Goal: Task Accomplishment & Management: Manage account settings

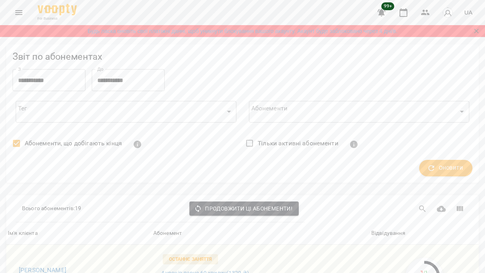
scroll to position [660, 0]
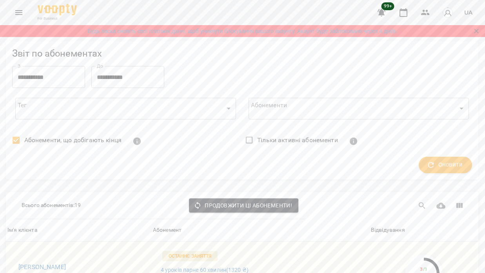
click at [21, 13] on icon "Menu" at bounding box center [18, 12] width 7 height 5
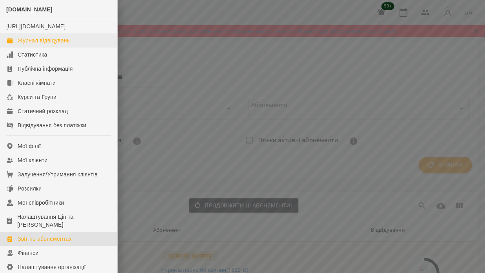
click at [62, 44] on div "Журнал відвідувань" at bounding box center [44, 40] width 52 height 8
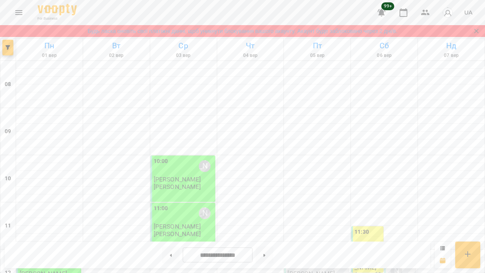
click at [16, 9] on icon "Menu" at bounding box center [18, 12] width 9 height 9
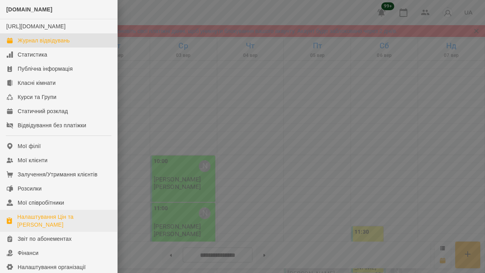
click at [59, 228] on div "Налаштування Цін та Абонементів" at bounding box center [64, 221] width 94 height 16
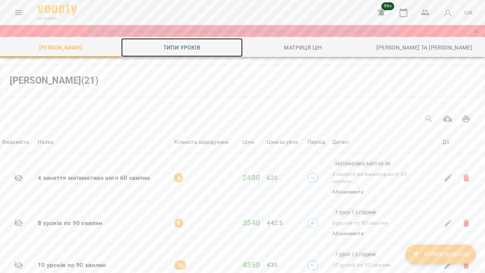
click at [186, 47] on span "Типи уроків" at bounding box center [182, 47] width 112 height 9
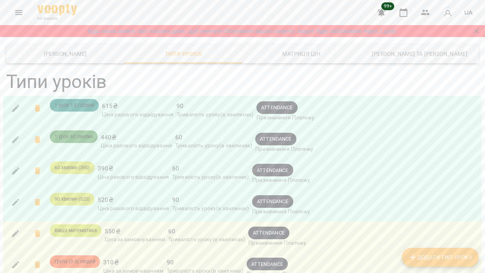
click at [13, 107] on icon "button" at bounding box center [15, 108] width 9 height 9
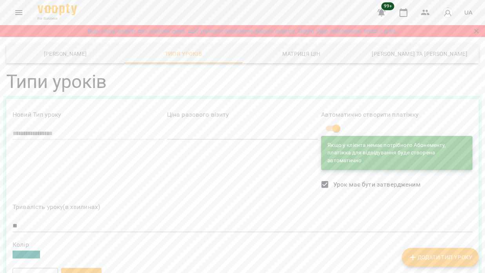
scroll to position [199, 0]
click at [88, 270] on span "Зберегти" at bounding box center [82, 274] width 28 height 9
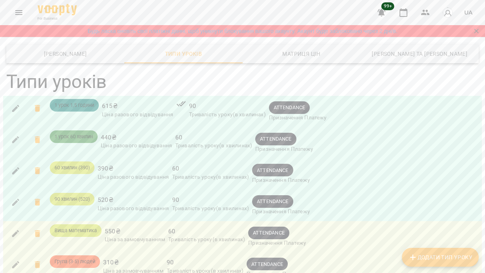
scroll to position [27, 0]
click at [14, 136] on icon "button" at bounding box center [15, 139] width 7 height 7
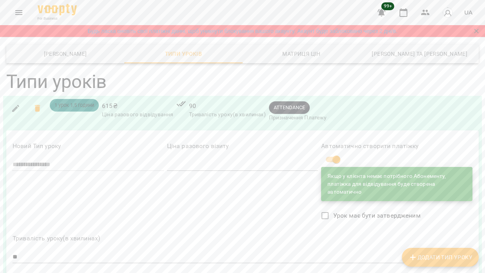
scroll to position [90, 0]
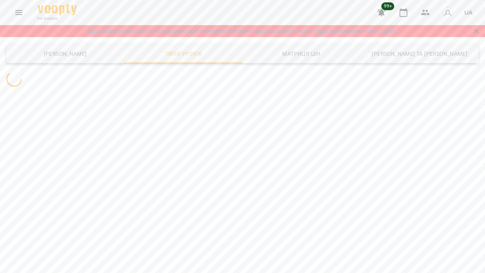
scroll to position [0, 0]
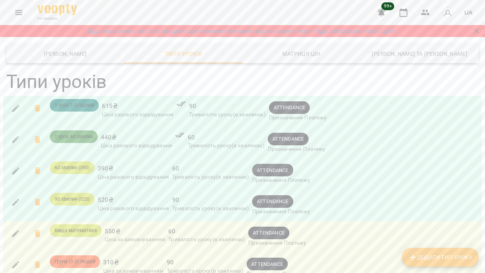
click at [12, 169] on icon "button" at bounding box center [15, 170] width 9 height 9
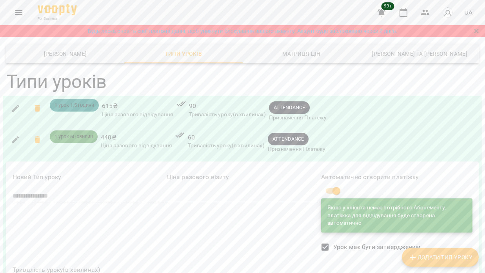
scroll to position [178, 0]
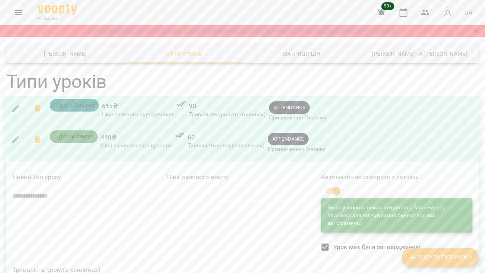
click at [22, 11] on icon "Menu" at bounding box center [18, 12] width 7 height 5
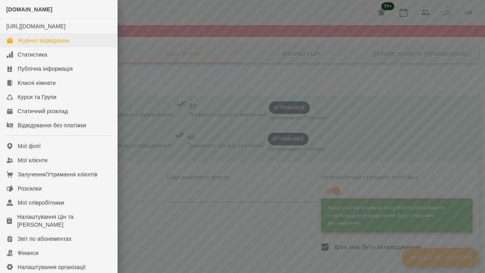
click at [55, 44] on div "Журнал відвідувань" at bounding box center [44, 40] width 52 height 8
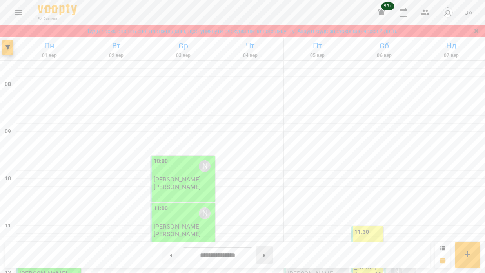
click at [266, 256] on icon at bounding box center [265, 255] width 2 height 3
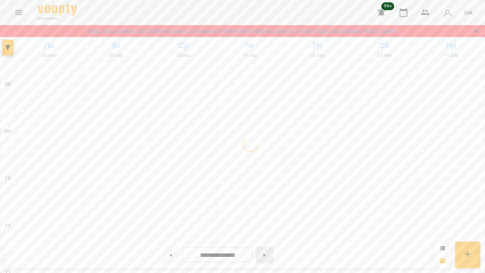
click at [266, 256] on icon at bounding box center [265, 255] width 2 height 3
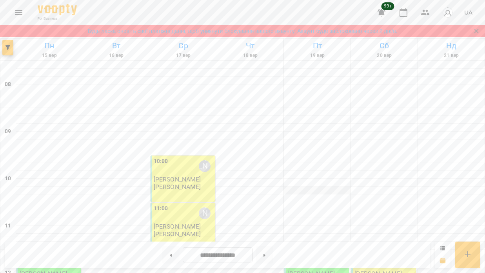
scroll to position [367, 0]
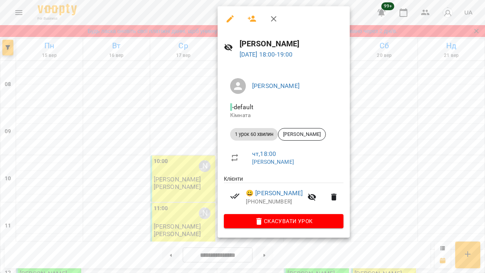
click at [159, 198] on div at bounding box center [242, 136] width 485 height 273
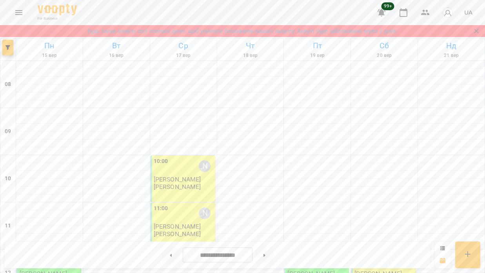
scroll to position [482, 0]
click at [170, 256] on button at bounding box center [171, 254] width 18 height 17
type input "**********"
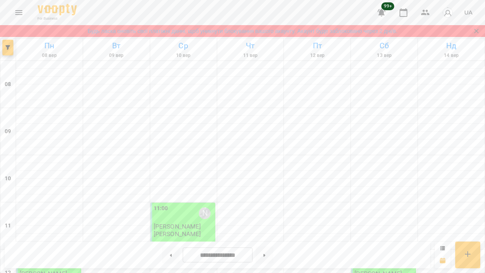
scroll to position [0, 0]
click at [22, 12] on icon "Menu" at bounding box center [18, 12] width 9 height 9
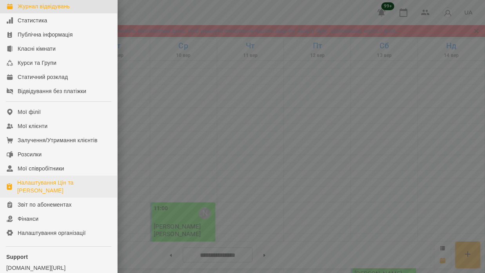
scroll to position [35, 0]
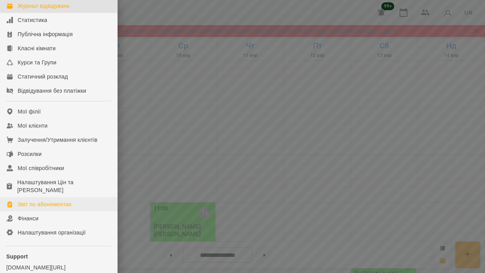
click at [60, 208] on div "Звіт по абонементах" at bounding box center [45, 204] width 54 height 8
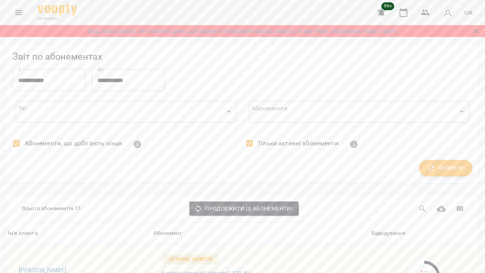
click at [429, 170] on icon "button" at bounding box center [432, 168] width 6 height 6
click at [438, 165] on span "Оновити" at bounding box center [446, 168] width 35 height 10
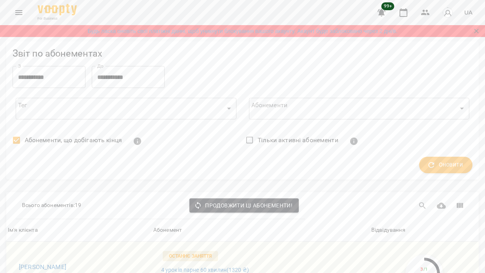
scroll to position [1217, 0]
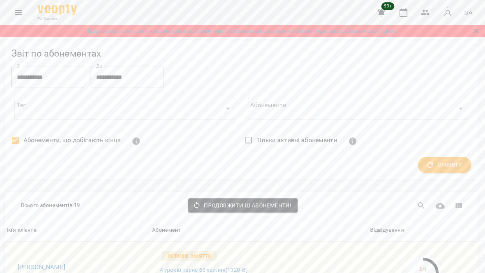
scroll to position [688, 1]
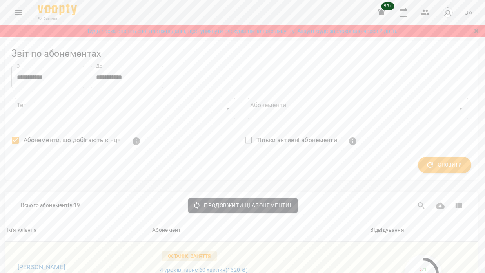
scroll to position [146, 1]
click at [50, 261] on h6 "Надія Мурай" at bounding box center [81, 266] width 127 height 11
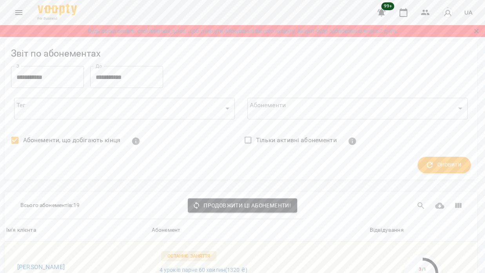
scroll to position [271, 2]
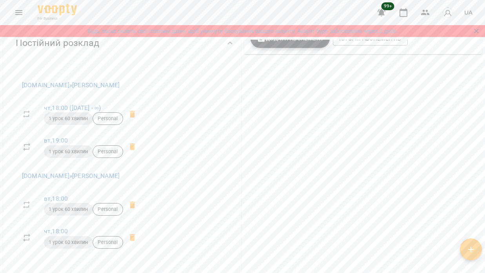
scroll to position [317, 0]
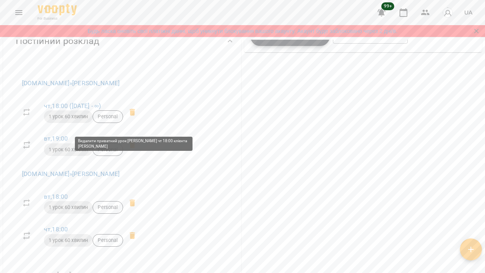
click at [135, 116] on icon at bounding box center [132, 112] width 5 height 7
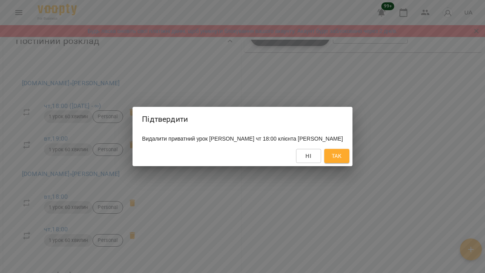
click at [341, 155] on button "Так" at bounding box center [337, 156] width 25 height 14
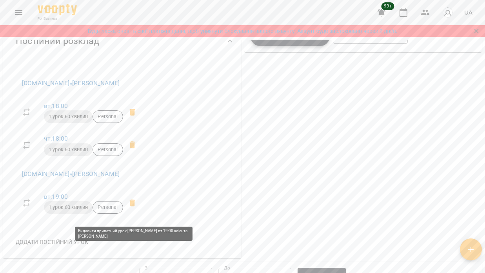
click at [132, 206] on icon at bounding box center [132, 202] width 5 height 7
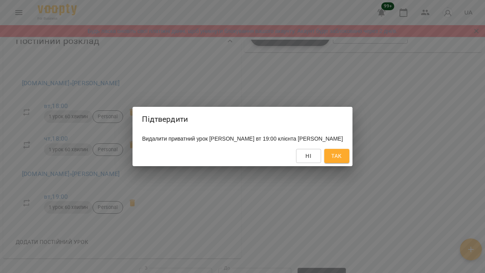
click at [335, 154] on span "Так" at bounding box center [337, 155] width 10 height 9
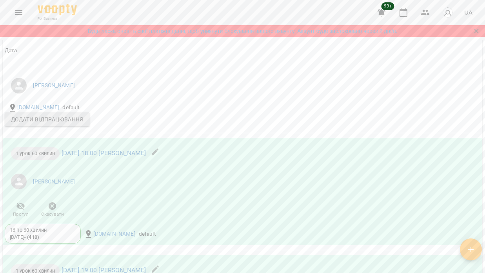
scroll to position [864, 0]
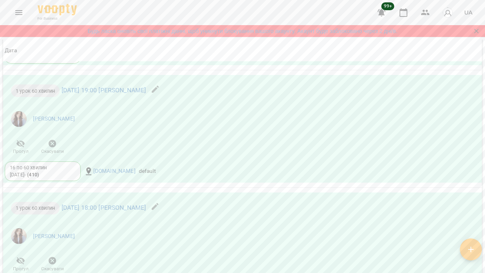
scroll to position [1069, 0]
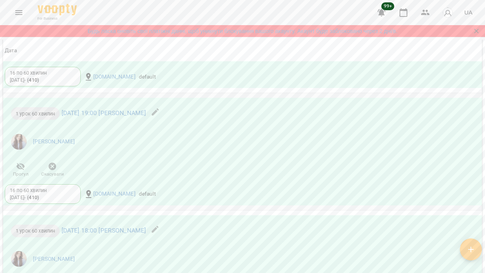
click at [52, 171] on icon "button" at bounding box center [52, 166] width 9 height 9
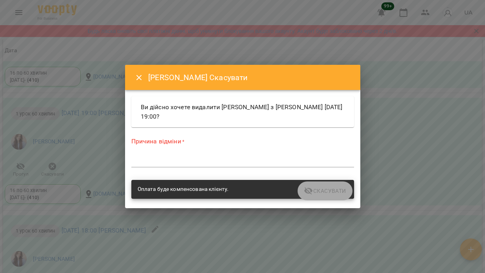
click at [241, 159] on textarea at bounding box center [242, 160] width 223 height 7
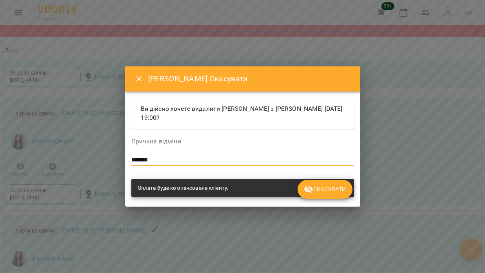
type textarea "*******"
click at [335, 192] on span "Скасувати" at bounding box center [325, 188] width 42 height 9
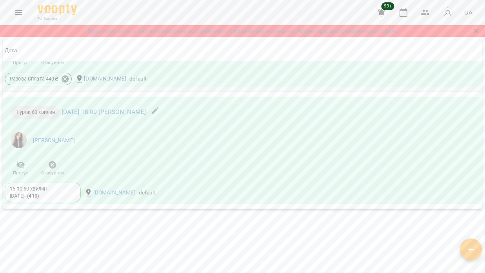
scroll to position [1280, 0]
click at [51, 167] on icon "button" at bounding box center [53, 163] width 8 height 8
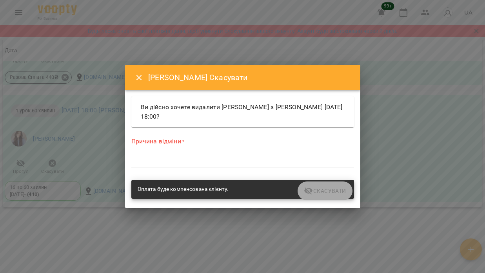
click at [247, 158] on textarea at bounding box center [242, 160] width 223 height 7
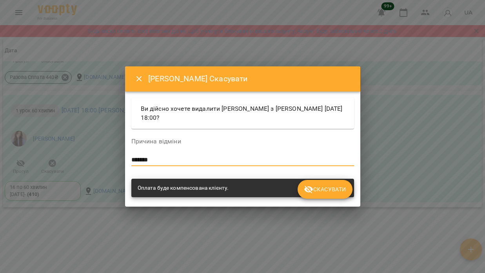
type textarea "*******"
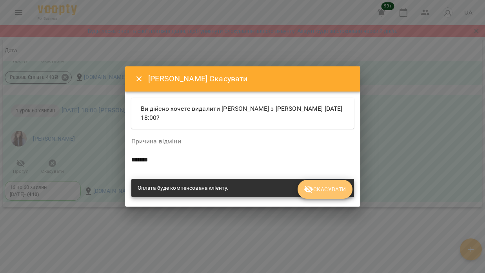
click at [336, 189] on span "Скасувати" at bounding box center [325, 188] width 42 height 9
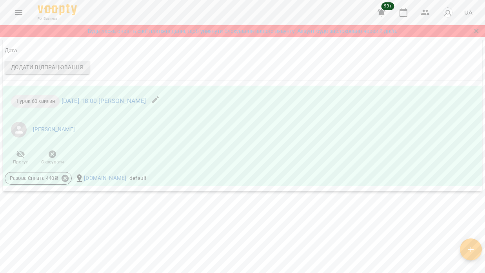
scroll to position [1283, 0]
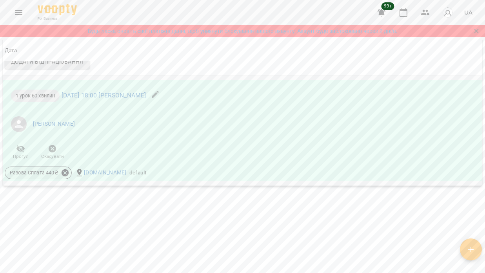
click at [65, 176] on icon at bounding box center [65, 172] width 7 height 7
click at [142, 139] on div at bounding box center [242, 136] width 485 height 273
click at [54, 153] on icon "button" at bounding box center [53, 149] width 8 height 8
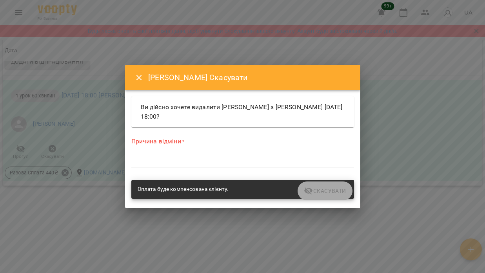
click at [185, 162] on textarea at bounding box center [242, 160] width 223 height 7
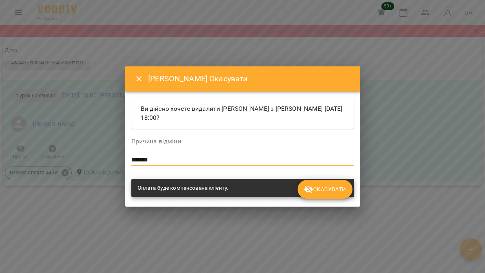
type textarea "*******"
click at [327, 186] on span "Скасувати" at bounding box center [325, 188] width 42 height 9
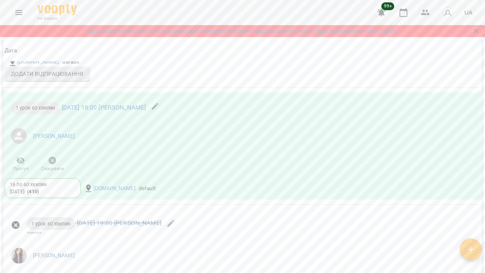
scroll to position [957, 0]
click at [51, 166] on icon "button" at bounding box center [52, 161] width 9 height 9
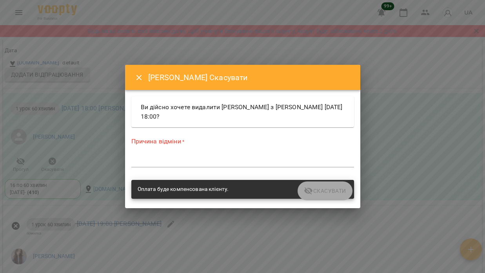
click at [202, 159] on textarea at bounding box center [242, 160] width 223 height 7
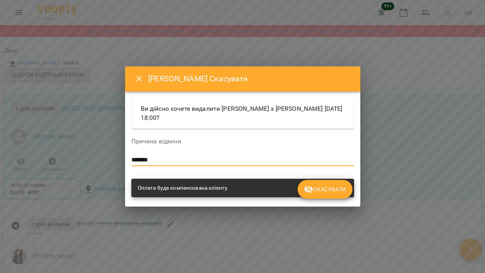
type textarea "*******"
click at [332, 195] on button "Скасувати" at bounding box center [325, 189] width 55 height 19
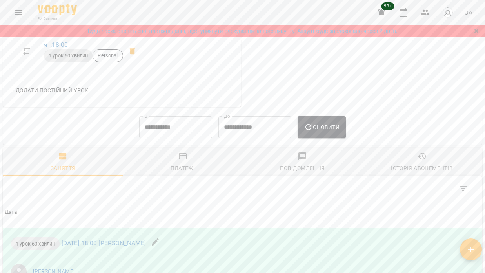
scroll to position [407, 0]
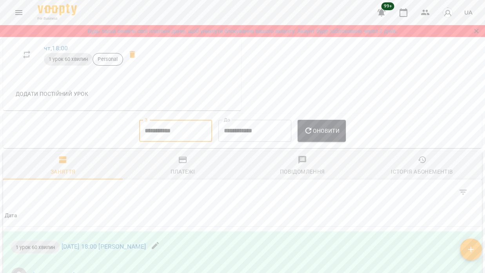
click at [178, 142] on input "**********" at bounding box center [175, 131] width 73 height 22
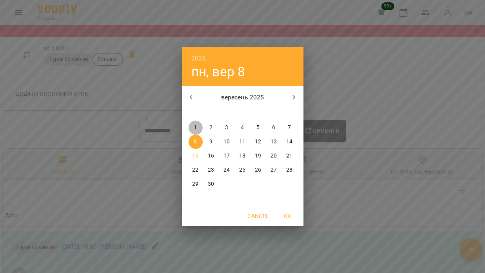
click at [194, 127] on p "1" at bounding box center [195, 128] width 3 height 8
type input "**********"
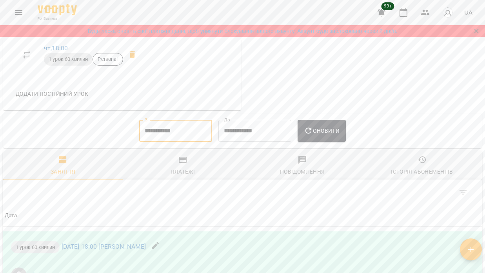
click at [324, 135] on span "Оновити" at bounding box center [322, 130] width 36 height 9
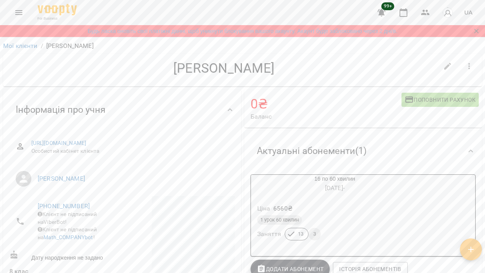
scroll to position [0, 0]
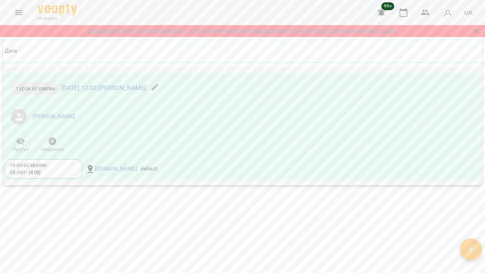
scroll to position [739, 0]
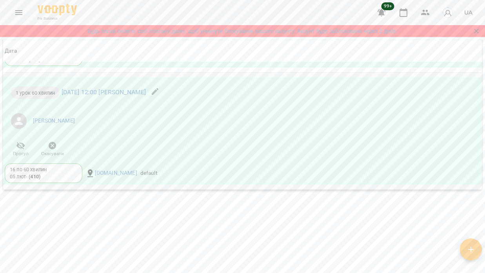
click at [53, 150] on icon "button" at bounding box center [53, 146] width 8 height 8
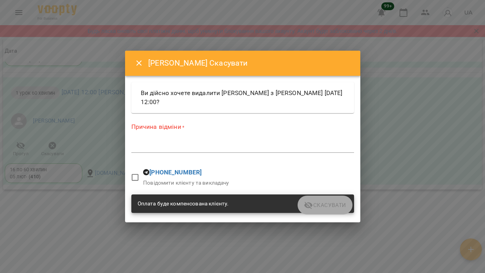
click at [190, 150] on textarea at bounding box center [242, 146] width 223 height 7
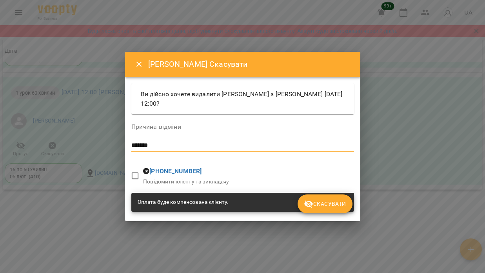
type textarea "*******"
click at [318, 200] on span "Скасувати" at bounding box center [325, 203] width 42 height 9
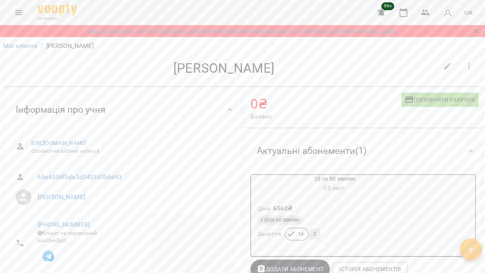
scroll to position [0, 0]
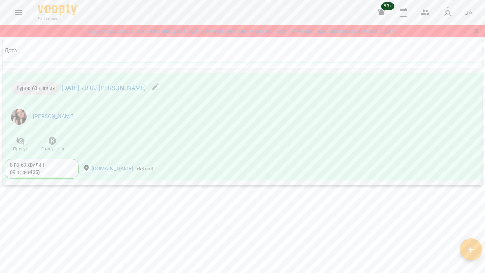
scroll to position [2007, 0]
click at [51, 146] on span "Скасувати" at bounding box center [52, 149] width 23 height 7
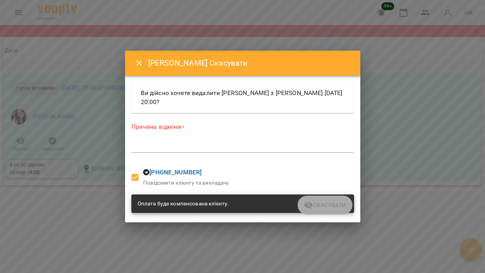
click at [219, 150] on div "*" at bounding box center [242, 146] width 223 height 12
click at [166, 144] on textarea at bounding box center [242, 146] width 223 height 7
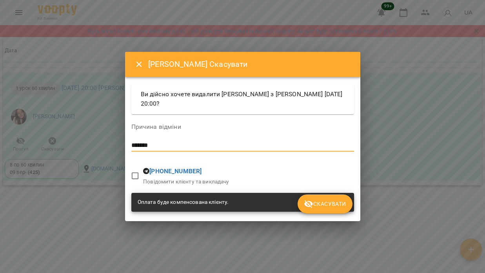
type textarea "*******"
click at [307, 199] on icon "submit" at bounding box center [308, 203] width 9 height 9
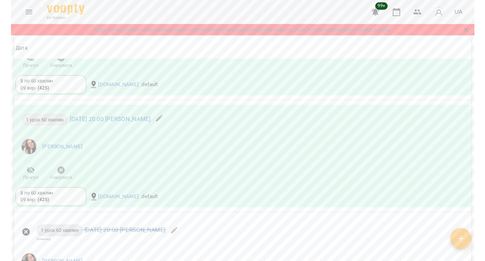
scroll to position [1847, 0]
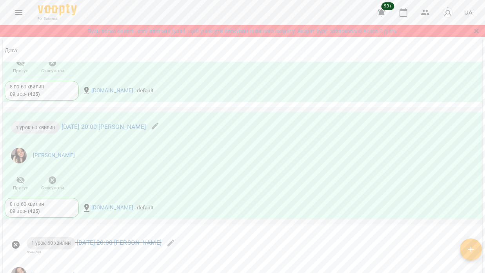
click at [53, 184] on icon "button" at bounding box center [52, 179] width 9 height 9
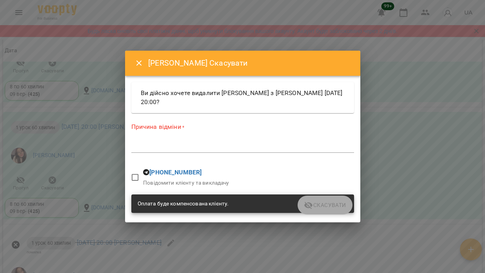
click at [164, 146] on textarea at bounding box center [242, 146] width 223 height 7
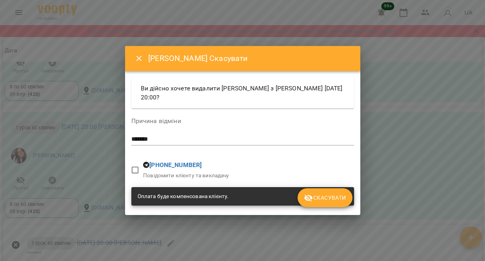
type textarea "*******"
click at [170, 134] on div "******* *" at bounding box center [242, 139] width 223 height 12
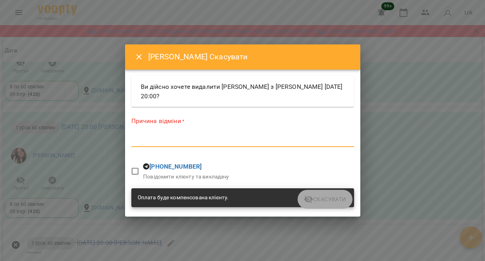
paste textarea "*******"
type textarea "*******"
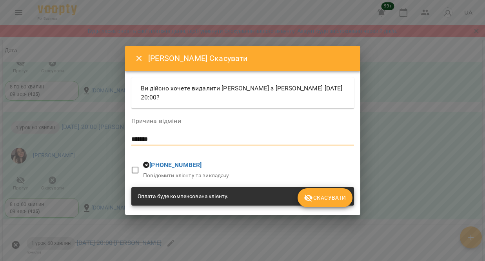
click at [326, 197] on span "Скасувати" at bounding box center [325, 197] width 42 height 9
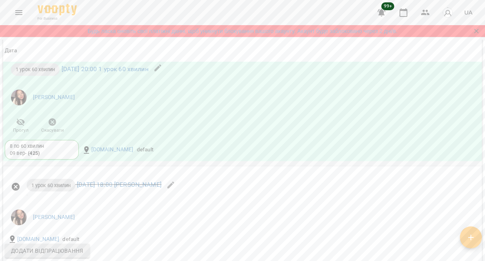
click at [125, 161] on div "8 по 60 хвилин 09 вер - ( 425 ) Math.Company default" at bounding box center [162, 149] width 319 height 23
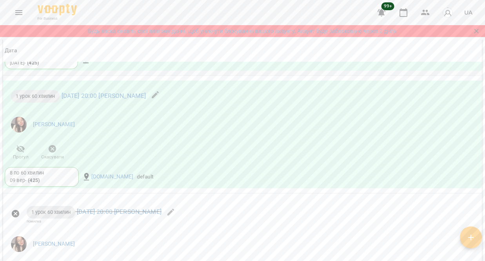
scroll to position [1732, 0]
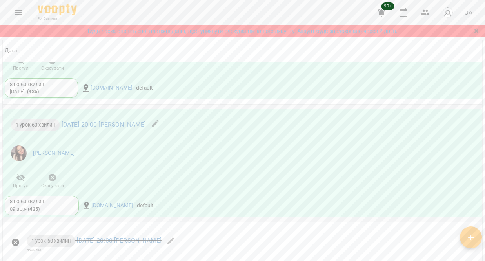
click at [51, 181] on icon "button" at bounding box center [53, 177] width 8 height 8
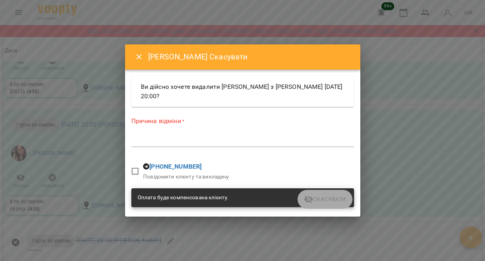
click at [156, 139] on textarea at bounding box center [242, 140] width 223 height 7
paste textarea "*******"
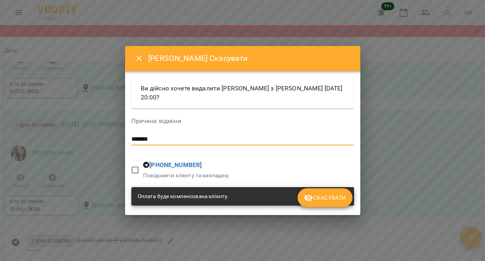
type textarea "*******"
click at [334, 196] on span "Скасувати" at bounding box center [325, 197] width 42 height 9
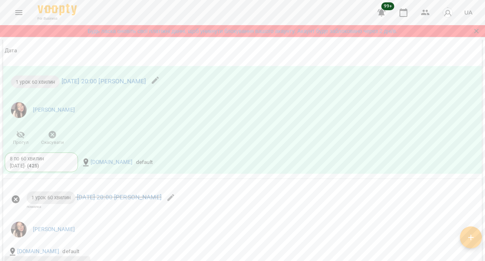
scroll to position [1659, 0]
click at [51, 143] on span "Скасувати" at bounding box center [52, 141] width 23 height 7
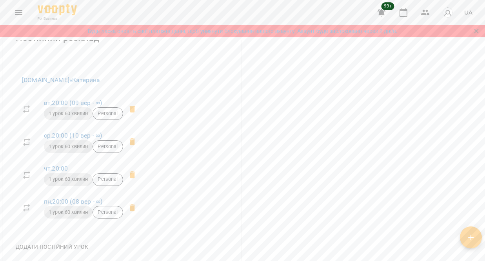
scroll to position [354, 0]
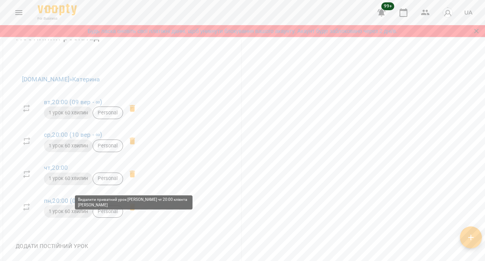
click at [130, 179] on icon at bounding box center [132, 173] width 9 height 9
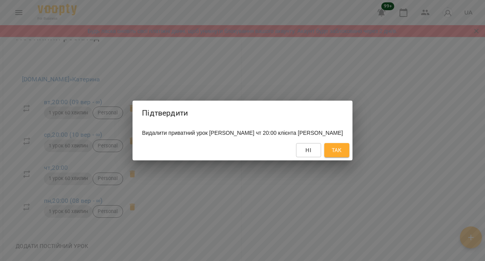
click at [340, 150] on span "Так" at bounding box center [337, 149] width 10 height 9
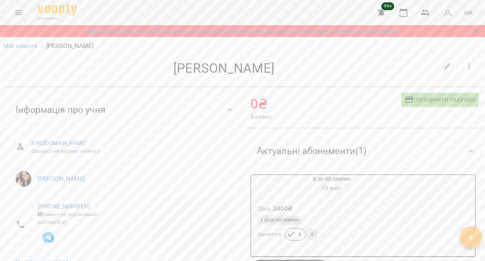
scroll to position [0, 0]
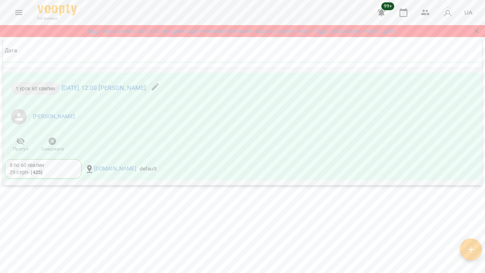
scroll to position [1101, 0]
click at [53, 140] on icon "button" at bounding box center [52, 141] width 9 height 9
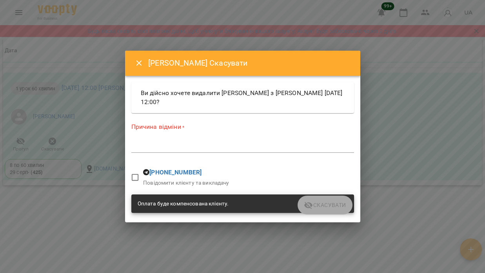
click at [161, 147] on textarea at bounding box center [242, 146] width 223 height 7
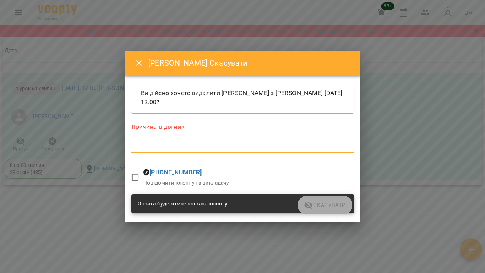
paste textarea "*******"
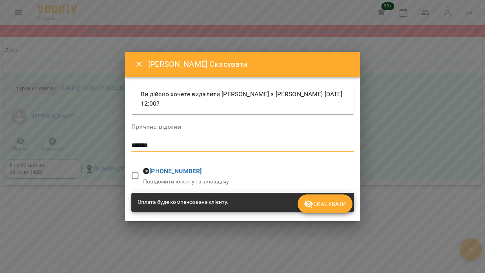
type textarea "*******"
click at [336, 195] on button "Скасувати" at bounding box center [325, 203] width 55 height 19
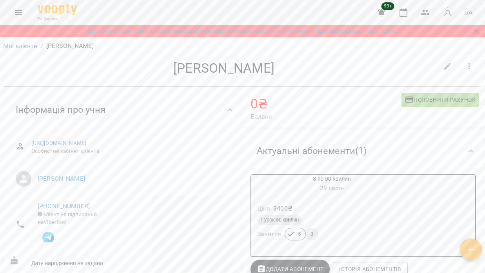
scroll to position [0, 0]
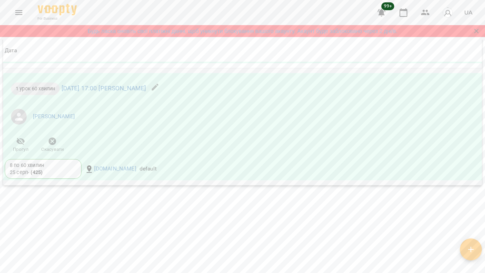
scroll to position [929, 0]
click at [56, 145] on icon "button" at bounding box center [52, 141] width 9 height 9
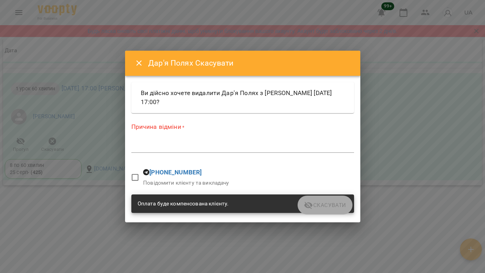
click at [164, 146] on textarea at bounding box center [242, 146] width 223 height 7
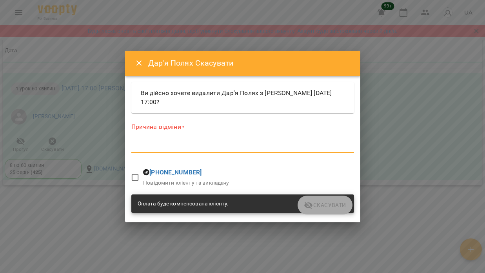
paste textarea "*******"
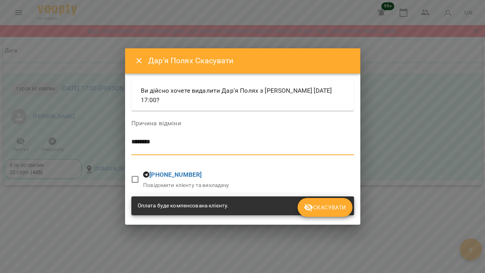
type textarea "*******"
click at [321, 208] on span "Скасувати" at bounding box center [325, 207] width 42 height 9
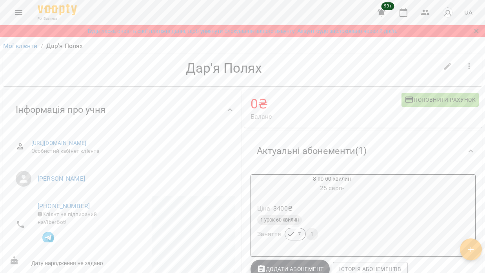
scroll to position [0, 0]
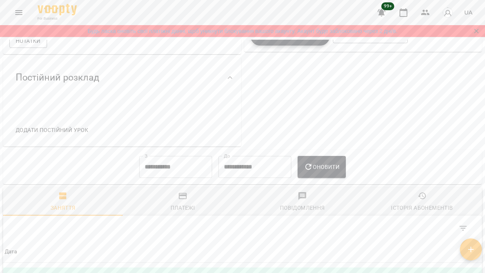
scroll to position [276, 0]
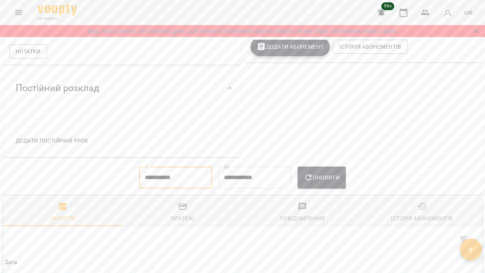
click at [155, 181] on input "**********" at bounding box center [175, 177] width 73 height 22
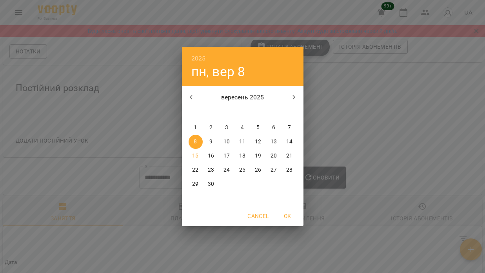
click at [195, 125] on p "1" at bounding box center [195, 128] width 3 height 8
type input "**********"
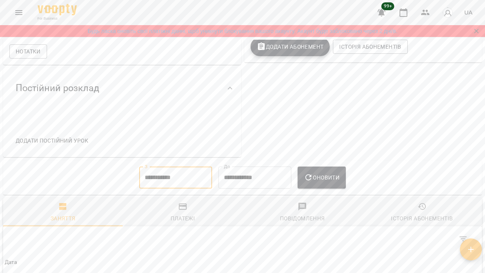
click at [323, 182] on span "Оновити" at bounding box center [322, 177] width 36 height 9
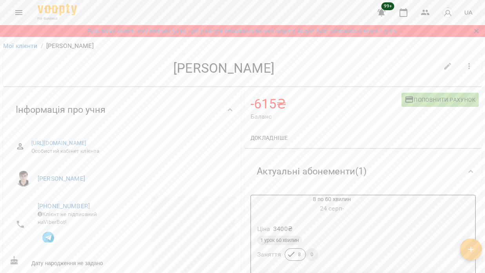
scroll to position [0, 0]
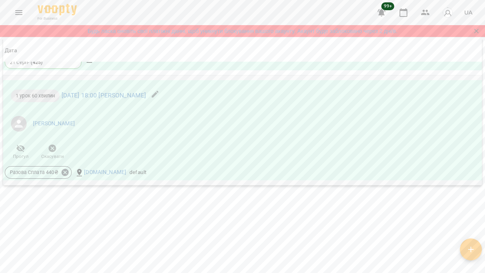
scroll to position [935, 0]
click at [52, 150] on icon "button" at bounding box center [53, 148] width 8 height 8
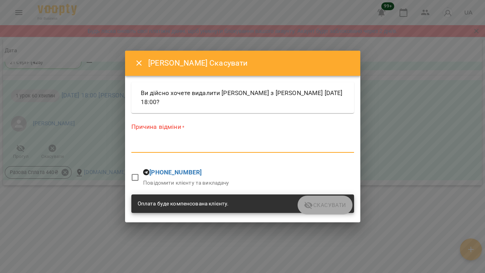
click at [156, 146] on textarea at bounding box center [242, 146] width 223 height 7
paste textarea "*******"
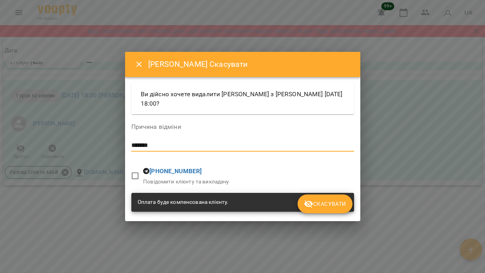
type textarea "*******"
click at [332, 203] on span "Скасувати" at bounding box center [325, 203] width 42 height 9
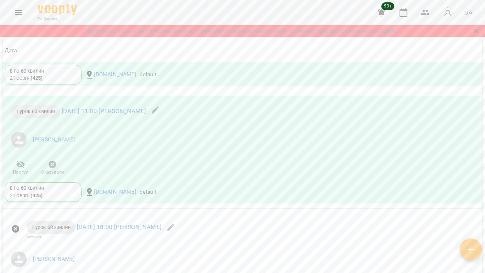
scroll to position [793, 0]
click at [52, 171] on icon "button" at bounding box center [52, 166] width 9 height 9
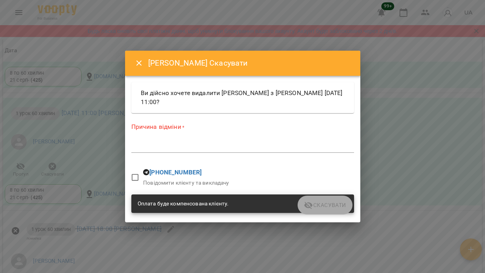
click at [165, 146] on textarea at bounding box center [242, 146] width 223 height 7
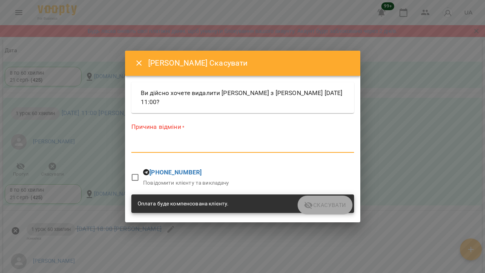
paste textarea "*******"
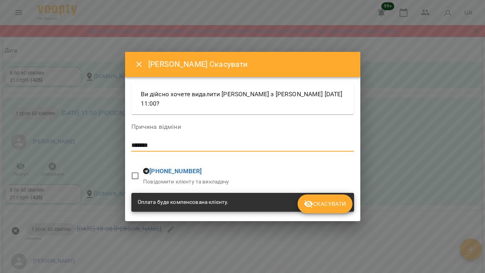
type textarea "*******"
click at [323, 204] on span "Скасувати" at bounding box center [325, 203] width 42 height 9
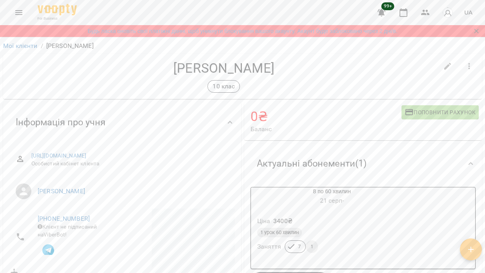
scroll to position [0, 0]
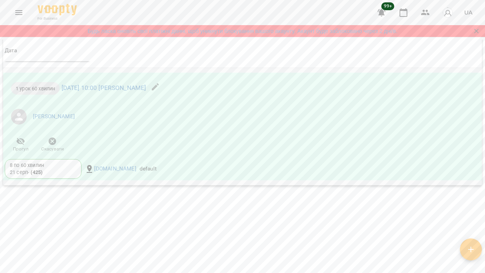
scroll to position [1045, 0]
click at [58, 145] on span "Скасувати" at bounding box center [52, 145] width 22 height 16
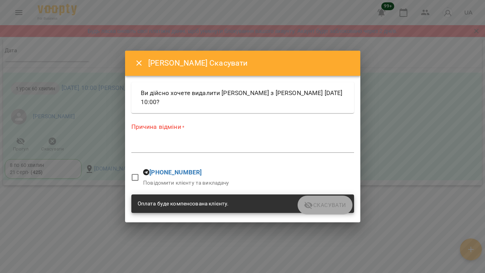
click at [162, 144] on textarea at bounding box center [242, 146] width 223 height 7
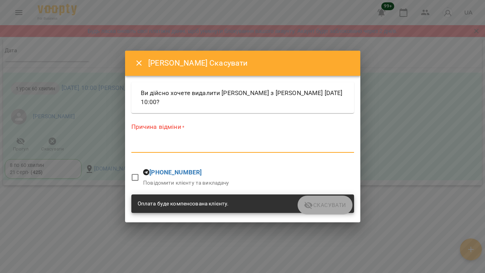
paste textarea "*******"
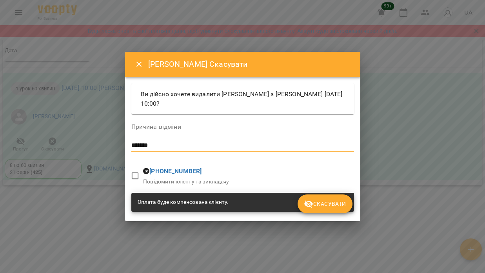
type textarea "*******"
click at [333, 205] on span "Скасувати" at bounding box center [325, 203] width 42 height 9
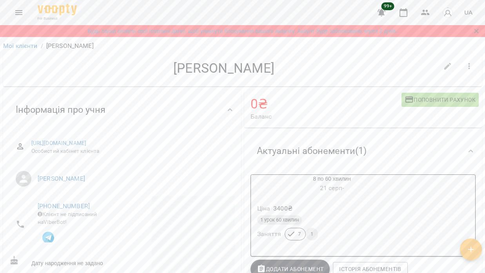
scroll to position [0, 0]
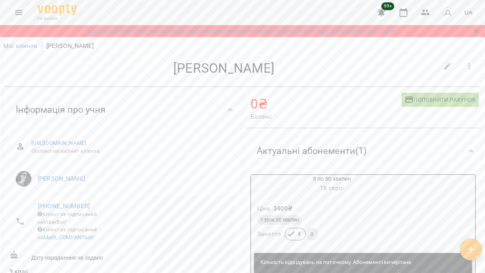
click at [467, 65] on icon "button" at bounding box center [469, 66] width 9 height 9
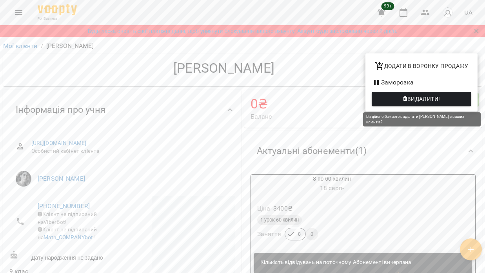
click at [414, 99] on span "Видалити!" at bounding box center [424, 98] width 33 height 9
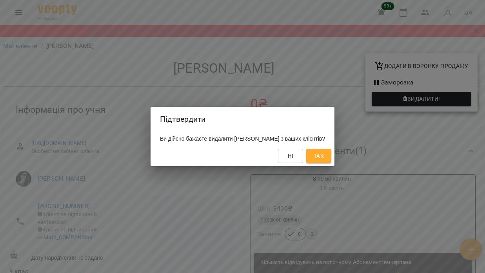
click at [332, 153] on button "Так" at bounding box center [319, 156] width 25 height 14
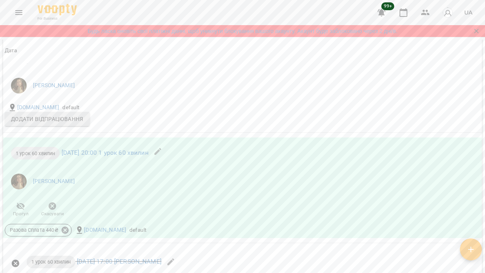
scroll to position [604, 0]
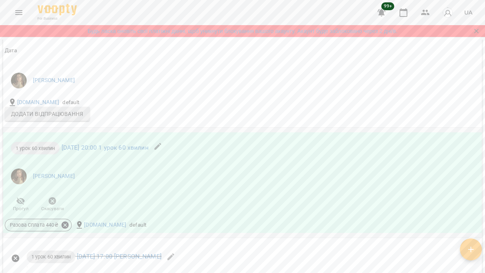
click at [65, 229] on icon at bounding box center [65, 225] width 9 height 9
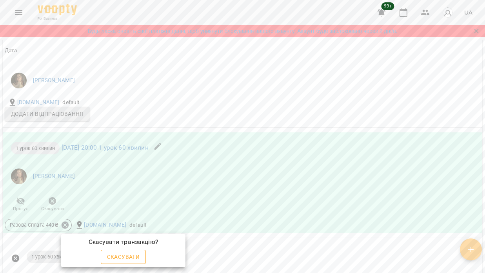
click at [126, 252] on span "Скасувати" at bounding box center [123, 256] width 33 height 9
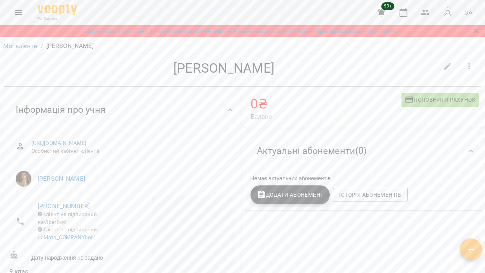
scroll to position [0, 0]
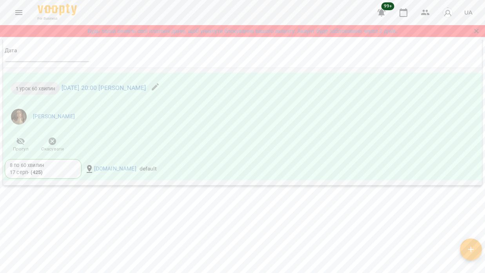
scroll to position [1005, 0]
click at [52, 144] on icon "button" at bounding box center [53, 141] width 8 height 8
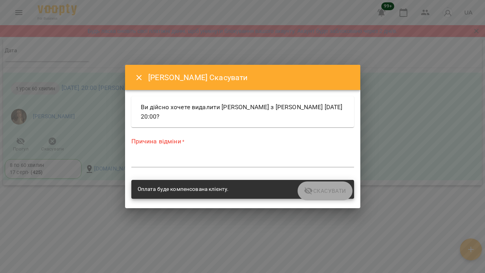
click at [154, 161] on textarea at bounding box center [242, 160] width 223 height 7
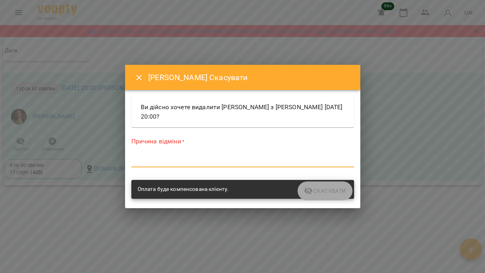
paste textarea "*******"
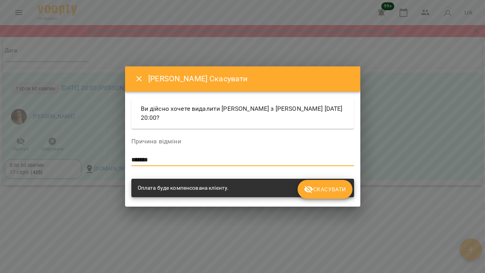
type textarea "*******"
click at [321, 190] on span "Скасувати" at bounding box center [325, 188] width 42 height 9
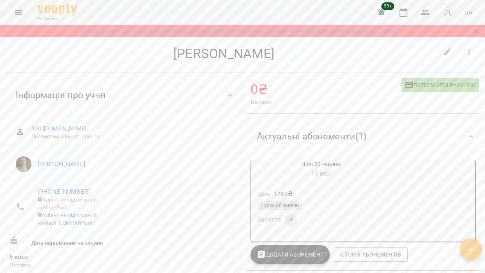
scroll to position [15, 0]
click at [324, 192] on div "Ціна 1760 ₴" at bounding box center [321, 193] width 131 height 14
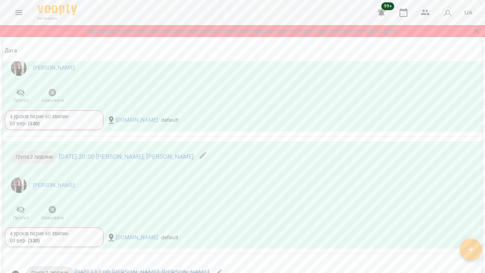
scroll to position [630, 0]
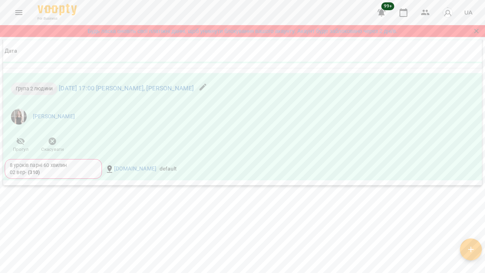
scroll to position [1195, 0]
click at [53, 144] on icon "button" at bounding box center [53, 141] width 8 height 8
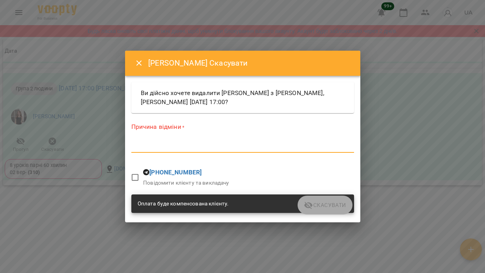
click at [160, 149] on textarea at bounding box center [242, 146] width 223 height 7
paste textarea "*******"
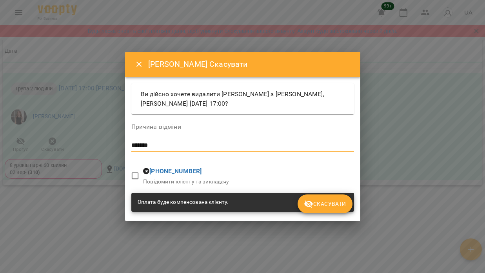
type textarea "*******"
click at [347, 200] on button "Скасувати" at bounding box center [325, 203] width 55 height 19
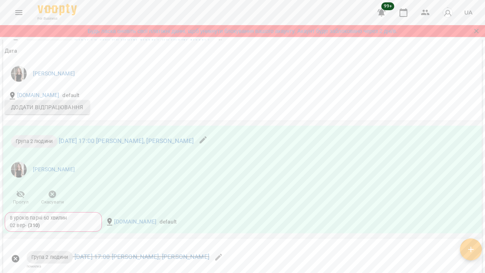
scroll to position [1005, 0]
click at [53, 198] on icon "button" at bounding box center [52, 193] width 9 height 9
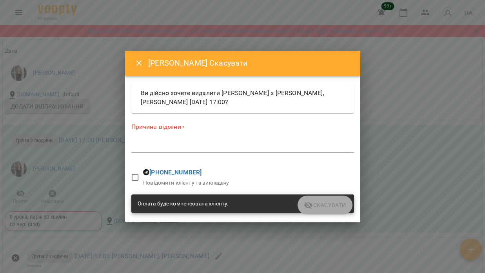
click at [173, 145] on textarea at bounding box center [242, 146] width 223 height 7
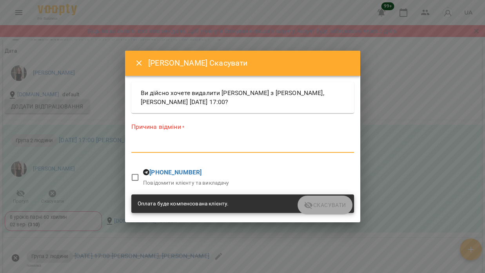
paste textarea "*******"
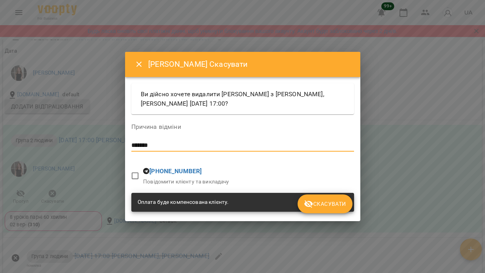
type textarea "*******"
click at [317, 202] on span "Скасувати" at bounding box center [325, 203] width 42 height 9
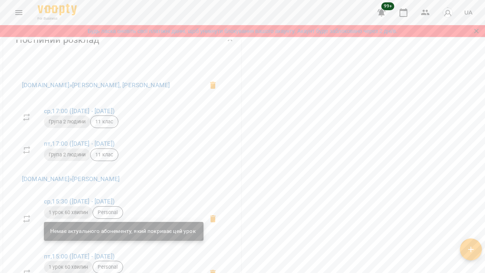
scroll to position [239, 0]
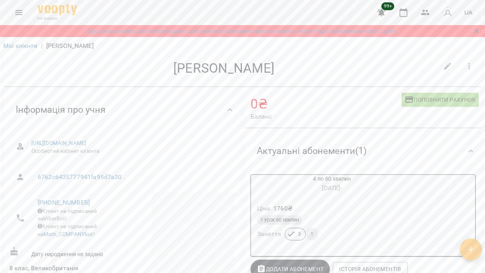
click at [465, 70] on icon "button" at bounding box center [469, 66] width 9 height 9
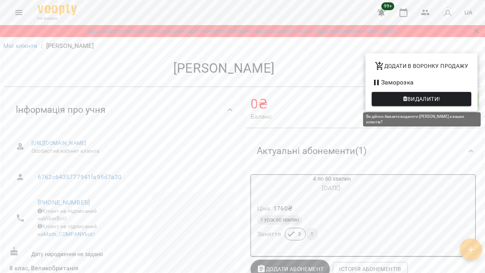
click at [430, 99] on span "Видалити!" at bounding box center [424, 98] width 33 height 9
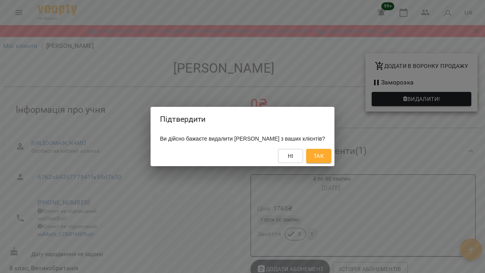
click at [324, 154] on span "Так" at bounding box center [319, 155] width 10 height 9
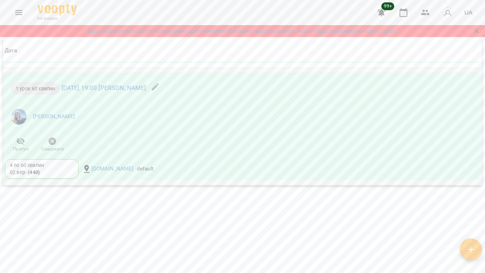
scroll to position [727, 0]
click at [55, 140] on icon "button" at bounding box center [53, 141] width 8 height 8
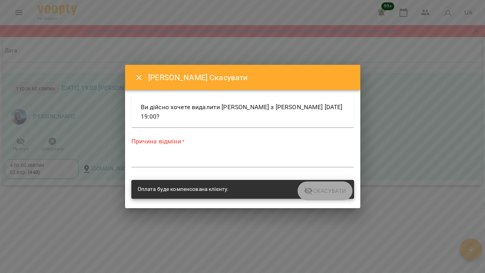
click at [161, 162] on textarea at bounding box center [242, 160] width 223 height 7
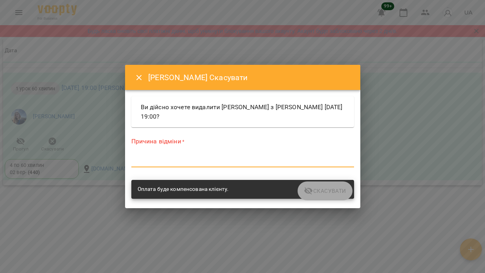
paste textarea "*******"
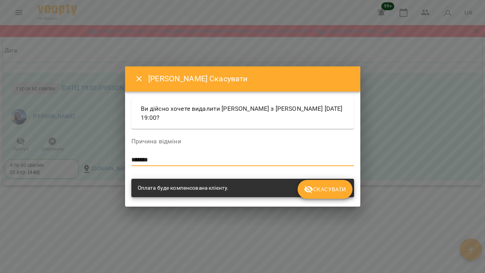
type textarea "*******"
click at [332, 184] on span "Скасувати" at bounding box center [325, 188] width 42 height 9
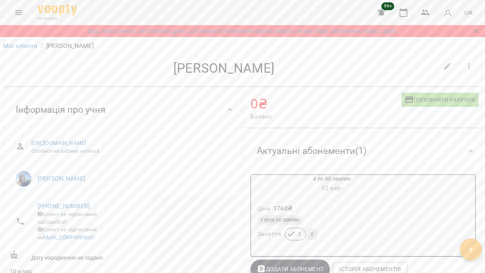
scroll to position [0, 0]
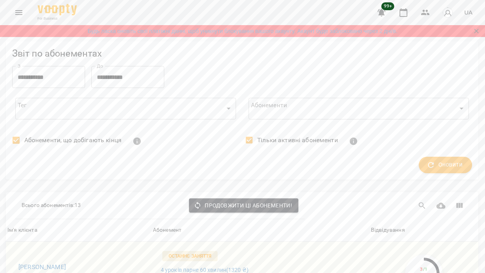
scroll to position [809, 0]
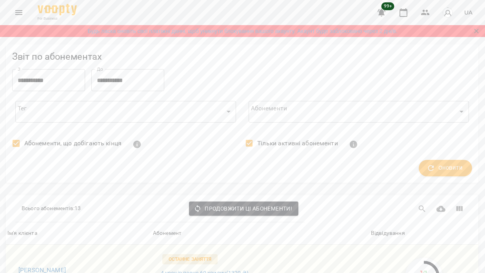
scroll to position [0, 0]
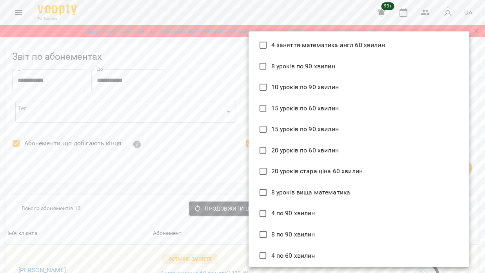
click at [206, 150] on div at bounding box center [242, 136] width 485 height 273
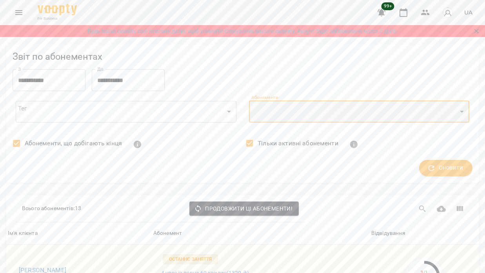
scroll to position [0, 0]
click at [18, 8] on icon "Menu" at bounding box center [18, 12] width 9 height 9
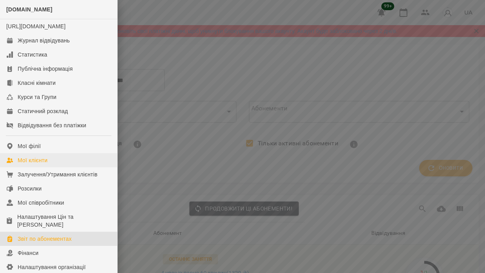
click at [54, 167] on link "Мої клієнти" at bounding box center [58, 160] width 117 height 14
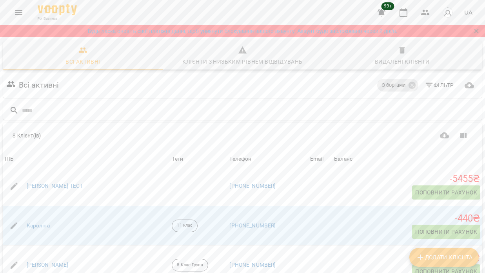
scroll to position [44, 0]
click at [46, 184] on link "[PERSON_NAME] ТЕСТ" at bounding box center [55, 186] width 57 height 8
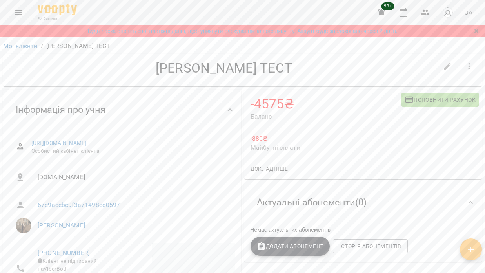
click at [466, 67] on icon "button" at bounding box center [469, 66] width 9 height 9
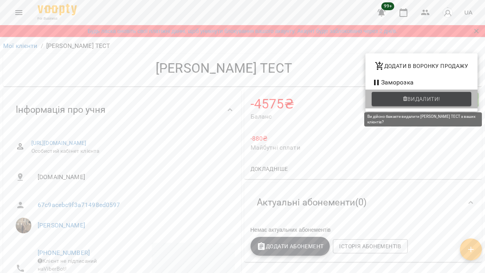
click at [417, 100] on span "Видалити!" at bounding box center [424, 98] width 33 height 9
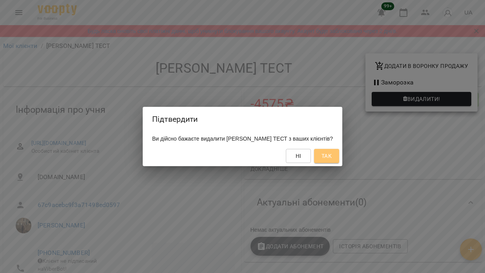
click at [332, 155] on button "Так" at bounding box center [326, 156] width 25 height 14
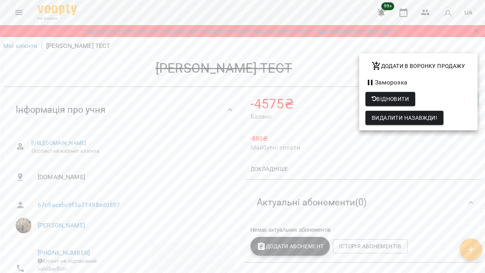
click at [306, 122] on div at bounding box center [242, 136] width 485 height 273
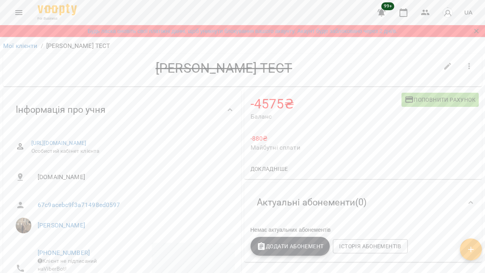
click at [447, 64] on icon "button" at bounding box center [447, 66] width 9 height 9
select select "**"
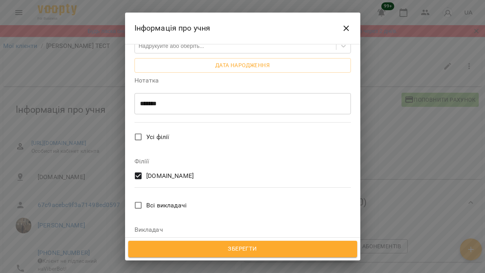
scroll to position [252, 0]
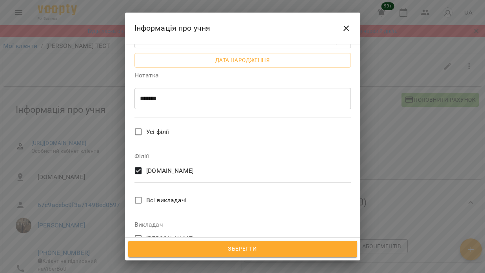
click at [236, 249] on span "Зберегти" at bounding box center [243, 249] width 212 height 10
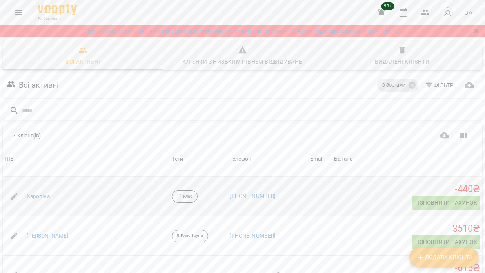
scroll to position [33, 0]
click at [42, 195] on link "Кароліна" at bounding box center [38, 197] width 23 height 8
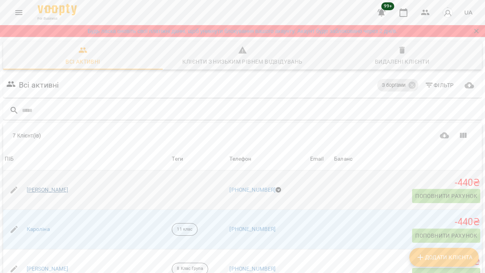
click at [53, 187] on link "[PERSON_NAME]" at bounding box center [48, 190] width 42 height 8
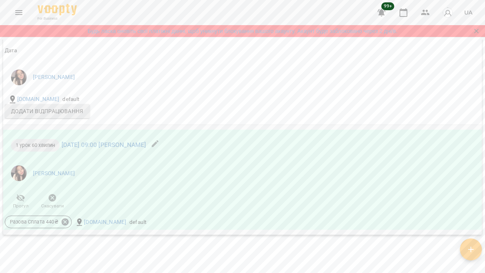
scroll to position [657, 0]
click at [57, 201] on icon "button" at bounding box center [52, 196] width 9 height 9
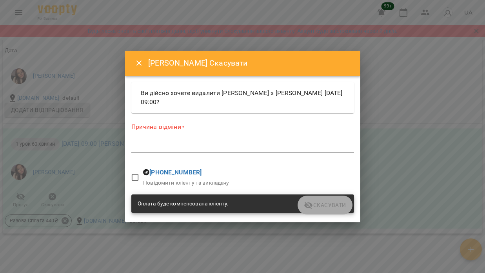
click at [163, 152] on div "*" at bounding box center [242, 146] width 223 height 12
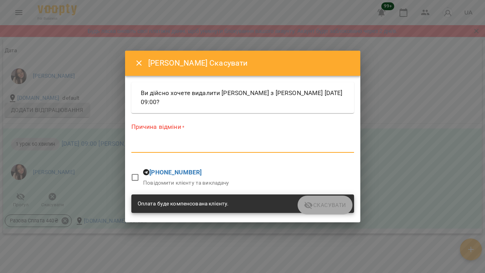
paste textarea "*******"
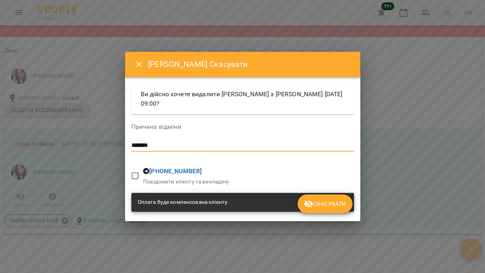
type textarea "*******"
click at [321, 201] on span "Скасувати" at bounding box center [325, 203] width 42 height 9
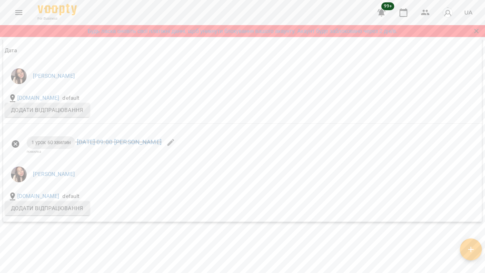
scroll to position [453, 0]
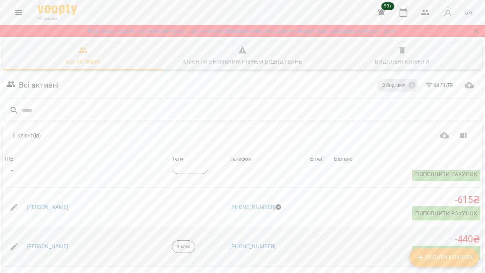
scroll to position [89, 0]
